Goal: Transaction & Acquisition: Purchase product/service

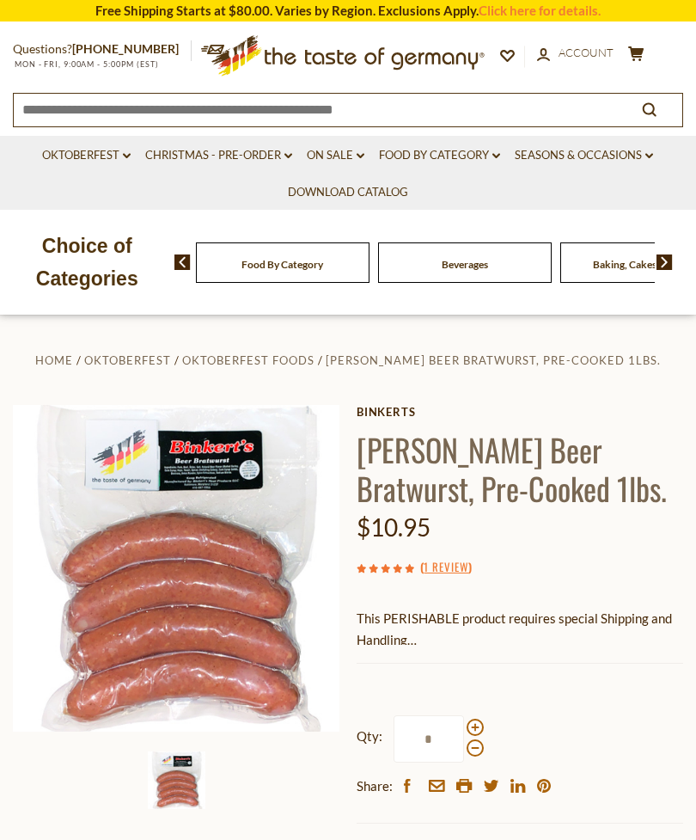
click at [500, 147] on link "Food By Category dropdown_arrow" at bounding box center [439, 155] width 121 height 19
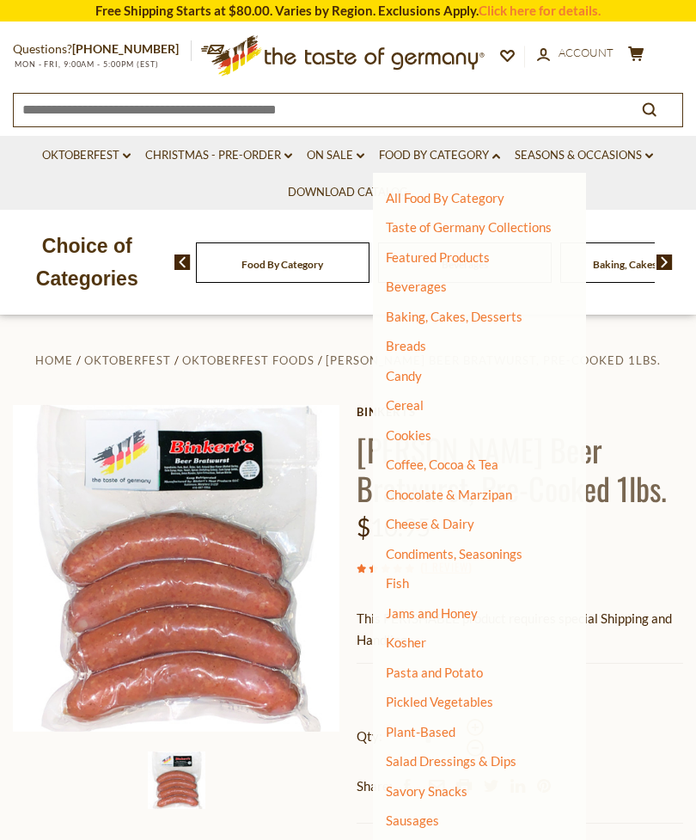
click at [462, 525] on link "Cheese & Dairy" at bounding box center [430, 523] width 89 height 15
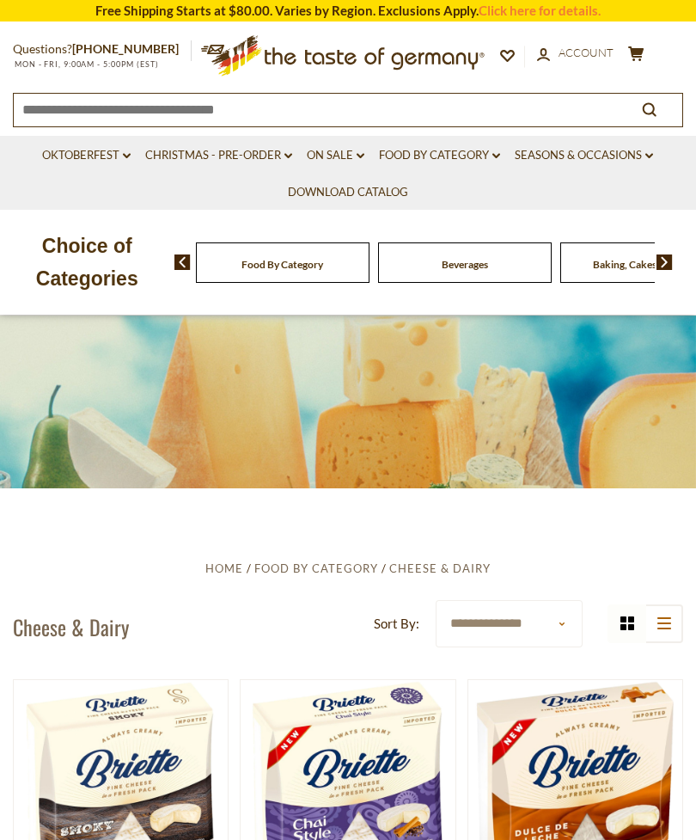
click at [313, 267] on div "Beverages" at bounding box center [283, 262] width 174 height 40
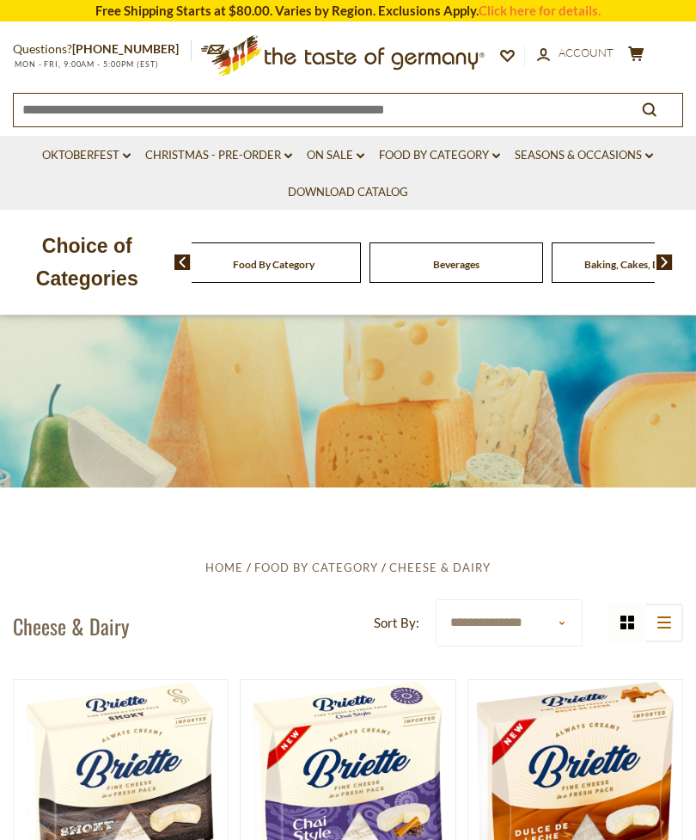
click at [500, 155] on icon "dropdown_arrow" at bounding box center [496, 156] width 8 height 6
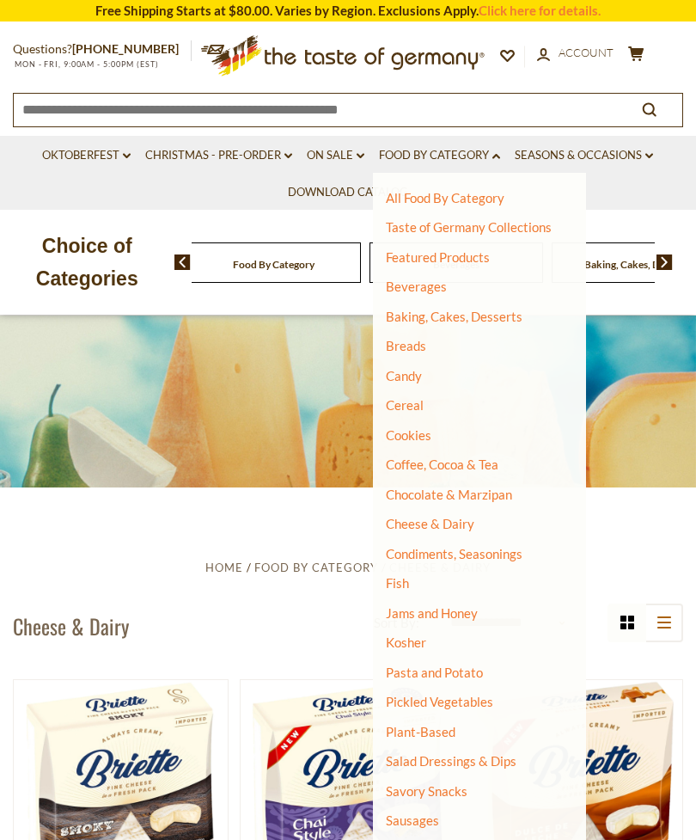
click at [426, 586] on ul "All Food By Category Taste of Germany Collections Featured Products Beverages B…" at bounding box center [473, 584] width 174 height 788
click at [409, 576] on link "Fish" at bounding box center [397, 582] width 23 height 15
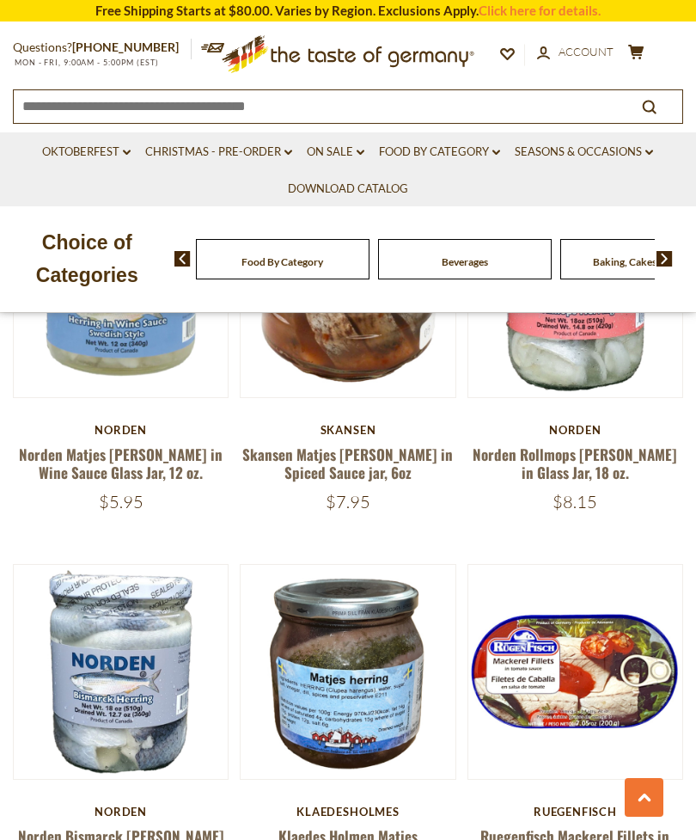
scroll to position [892, 0]
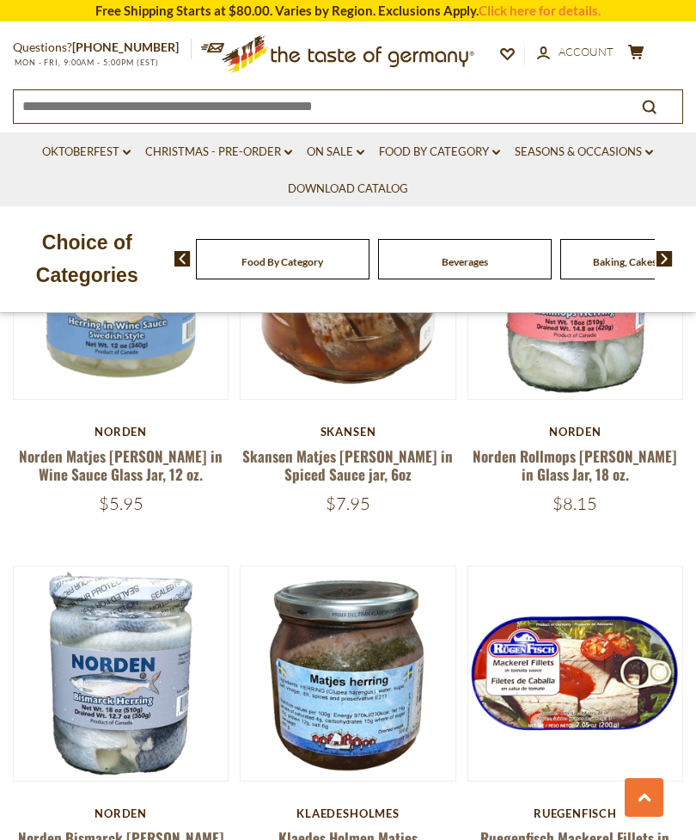
click at [500, 150] on icon "dropdown_arrow" at bounding box center [496, 153] width 8 height 6
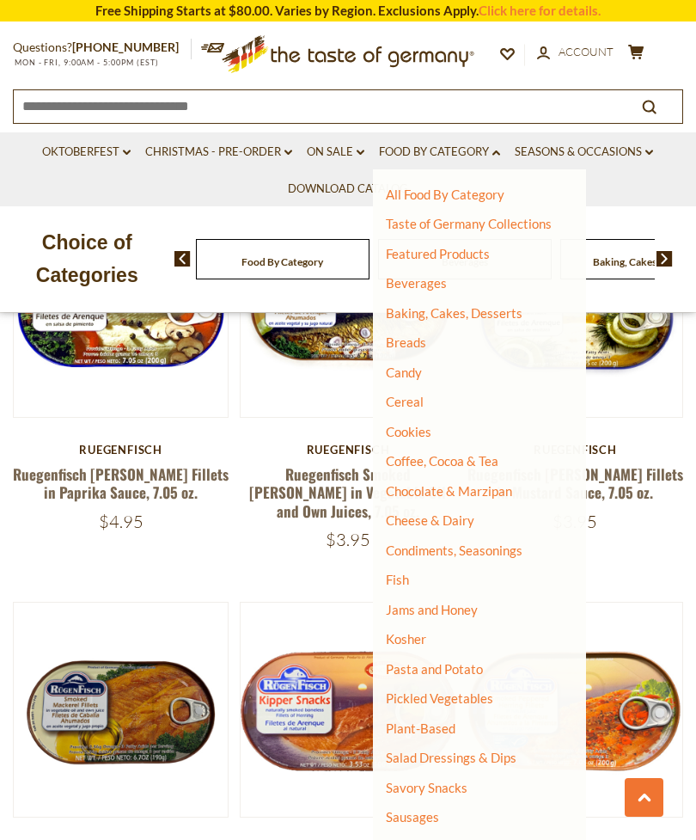
scroll to position [0, 0]
click at [479, 698] on link "Pickled Vegetables" at bounding box center [439, 697] width 107 height 15
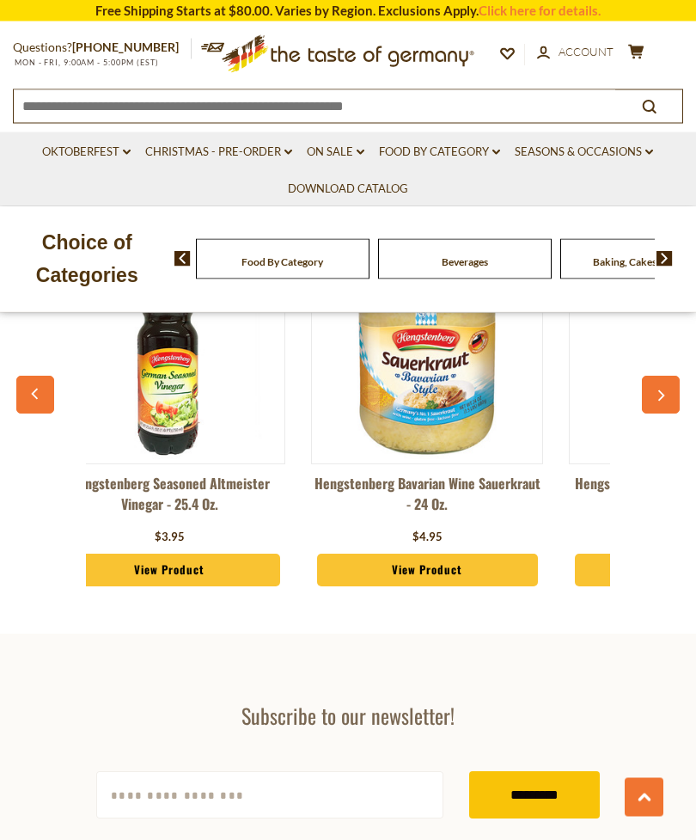
scroll to position [6179, 0]
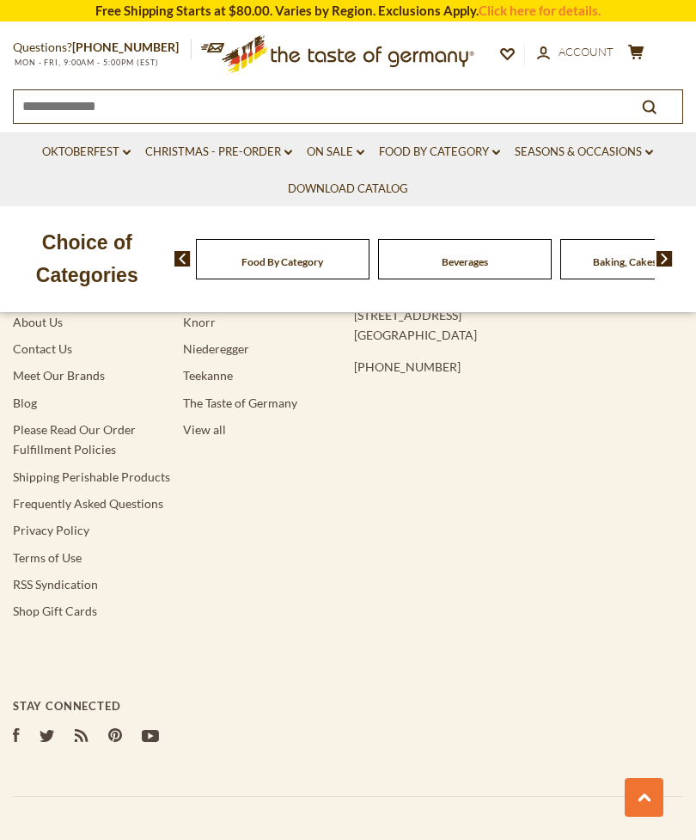
click at [500, 143] on link "Food By Category dropdown_arrow" at bounding box center [439, 152] width 121 height 19
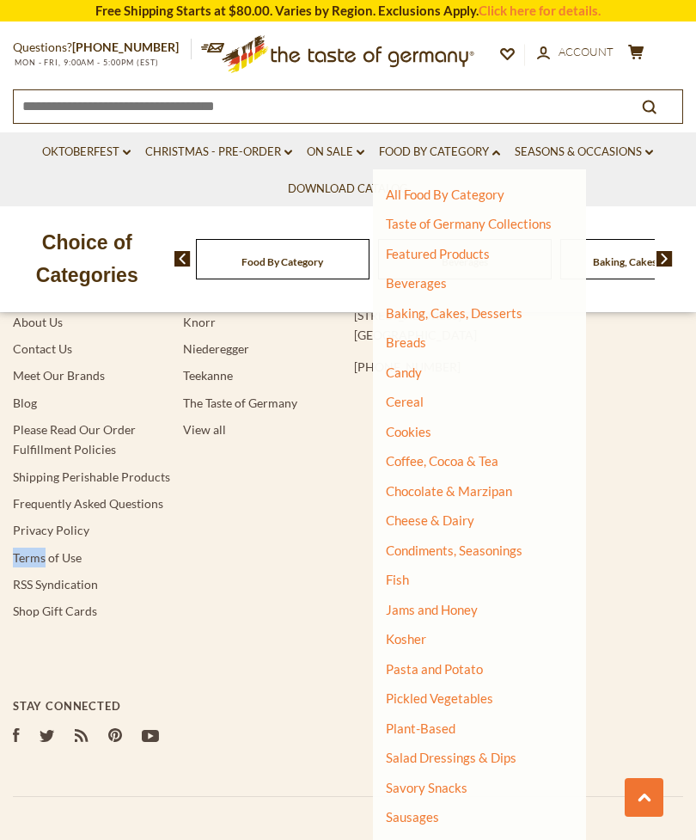
click at [480, 661] on link "Pasta and Potato" at bounding box center [434, 668] width 97 height 15
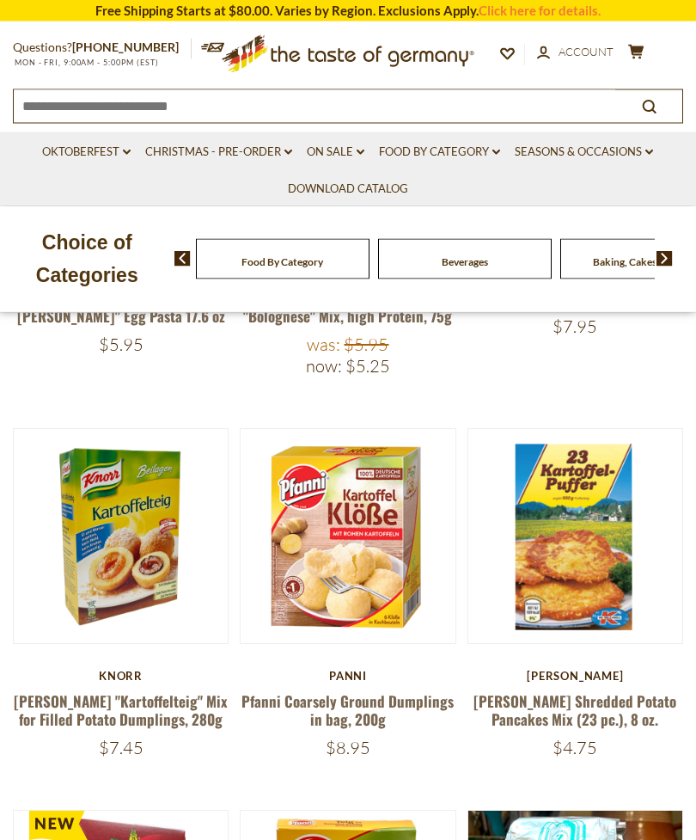
scroll to position [654, 0]
click at [608, 279] on button "Quick View" at bounding box center [575, 260] width 116 height 39
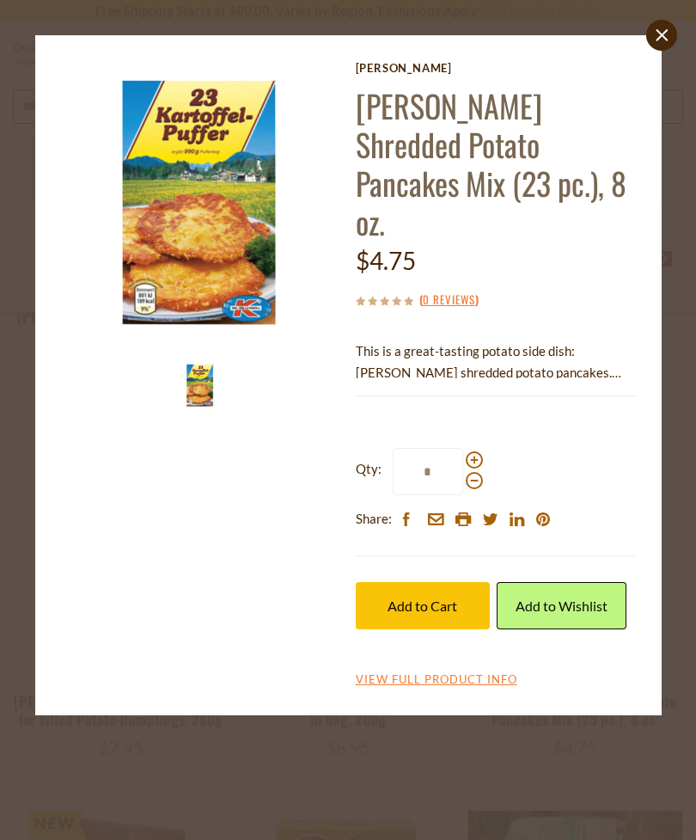
click at [541, 340] on p "This is a great-tasting potato side dish: Dr. Knoll's shredded potato pancakes.…" at bounding box center [496, 361] width 280 height 43
click at [421, 205] on link "Dr. Knoll Shredded Potato Pancakes Mix (23 pc.), 8 oz." at bounding box center [491, 164] width 271 height 162
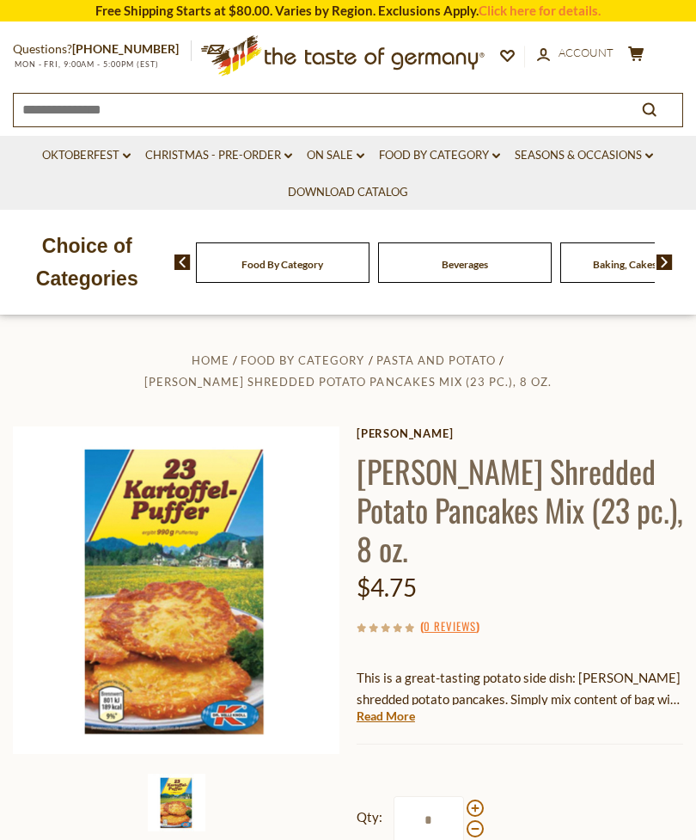
click at [413, 707] on link "Read More" at bounding box center [386, 715] width 58 height 17
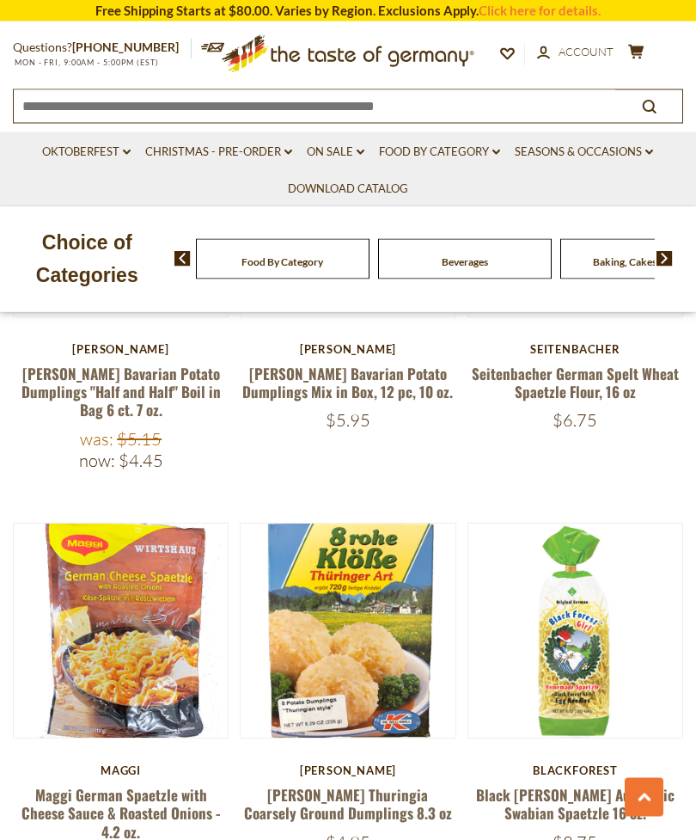
scroll to position [2966, 0]
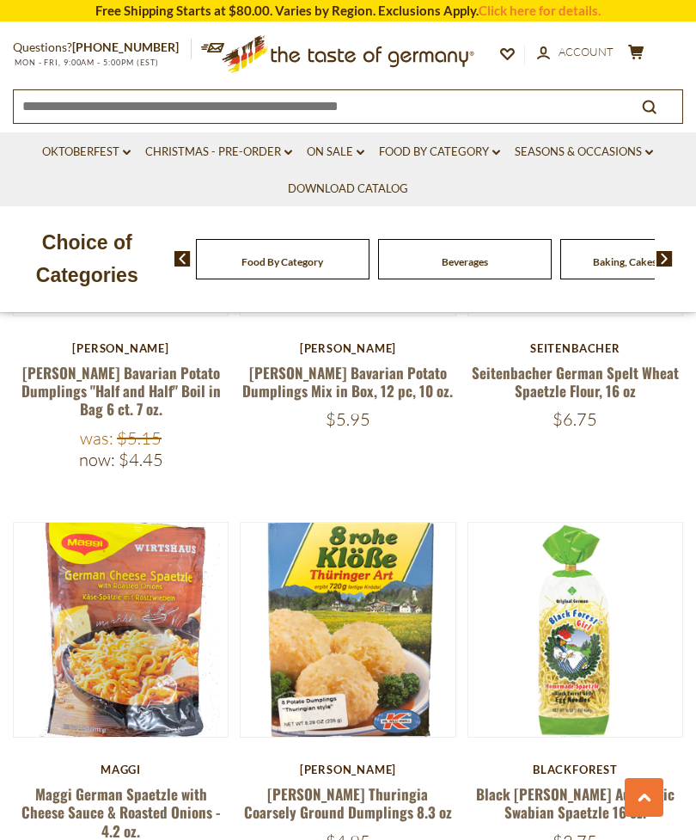
click at [150, 783] on link "Maggi German Spaetzle with Cheese Sauce & Roasted Onions - 4.2 oz." at bounding box center [120, 812] width 199 height 58
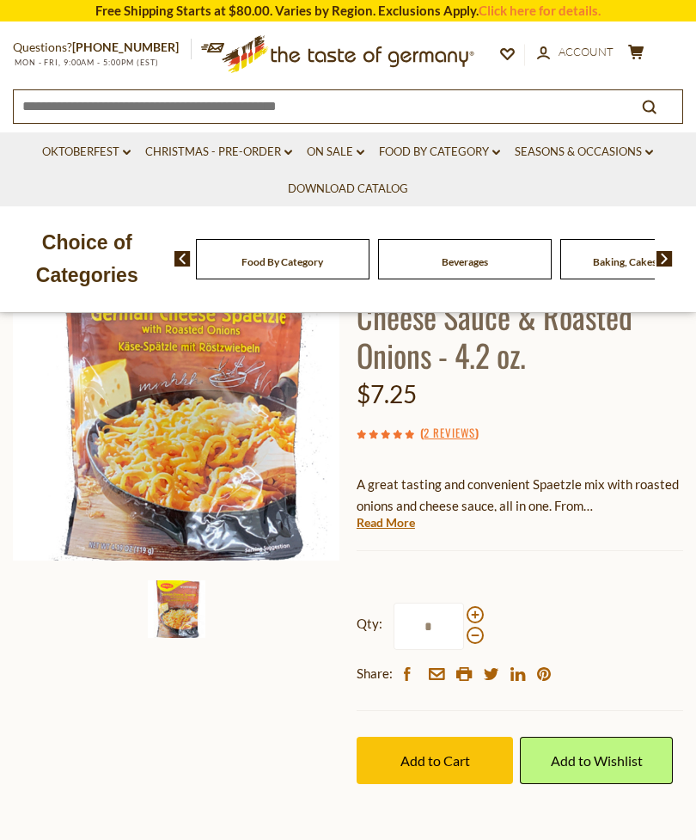
scroll to position [198, 0]
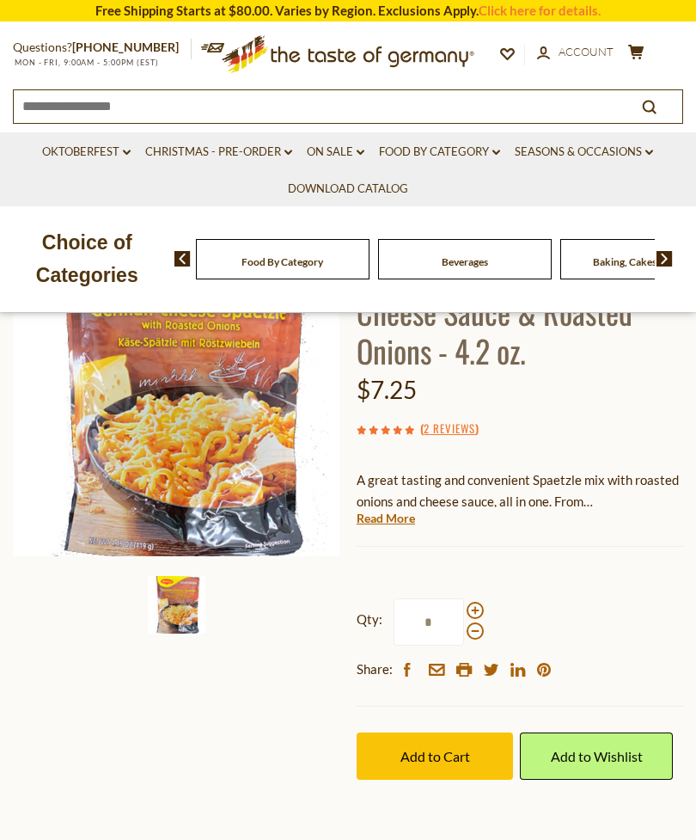
click at [394, 521] on link "Read More" at bounding box center [386, 518] width 58 height 17
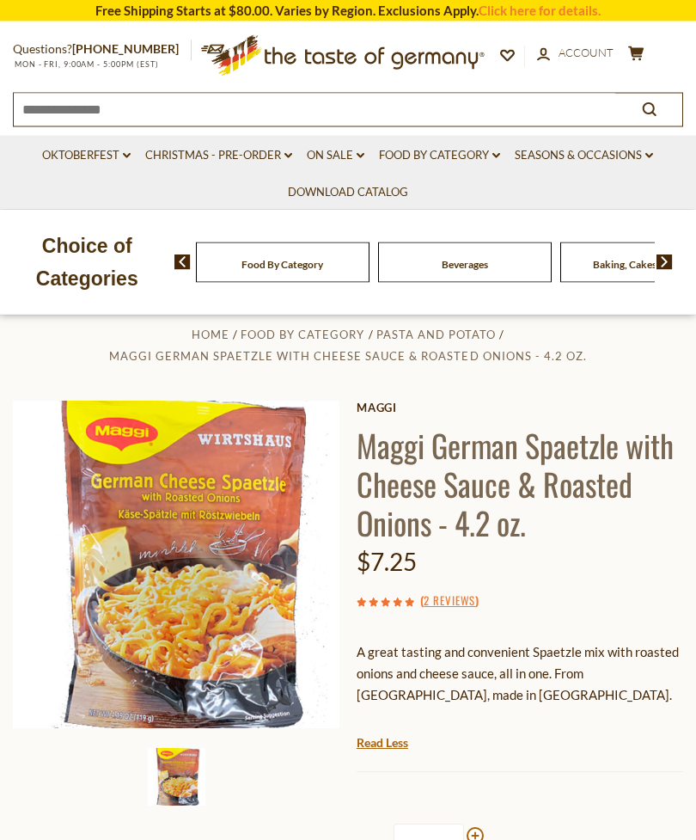
scroll to position [0, 0]
